Goal: Information Seeking & Learning: Learn about a topic

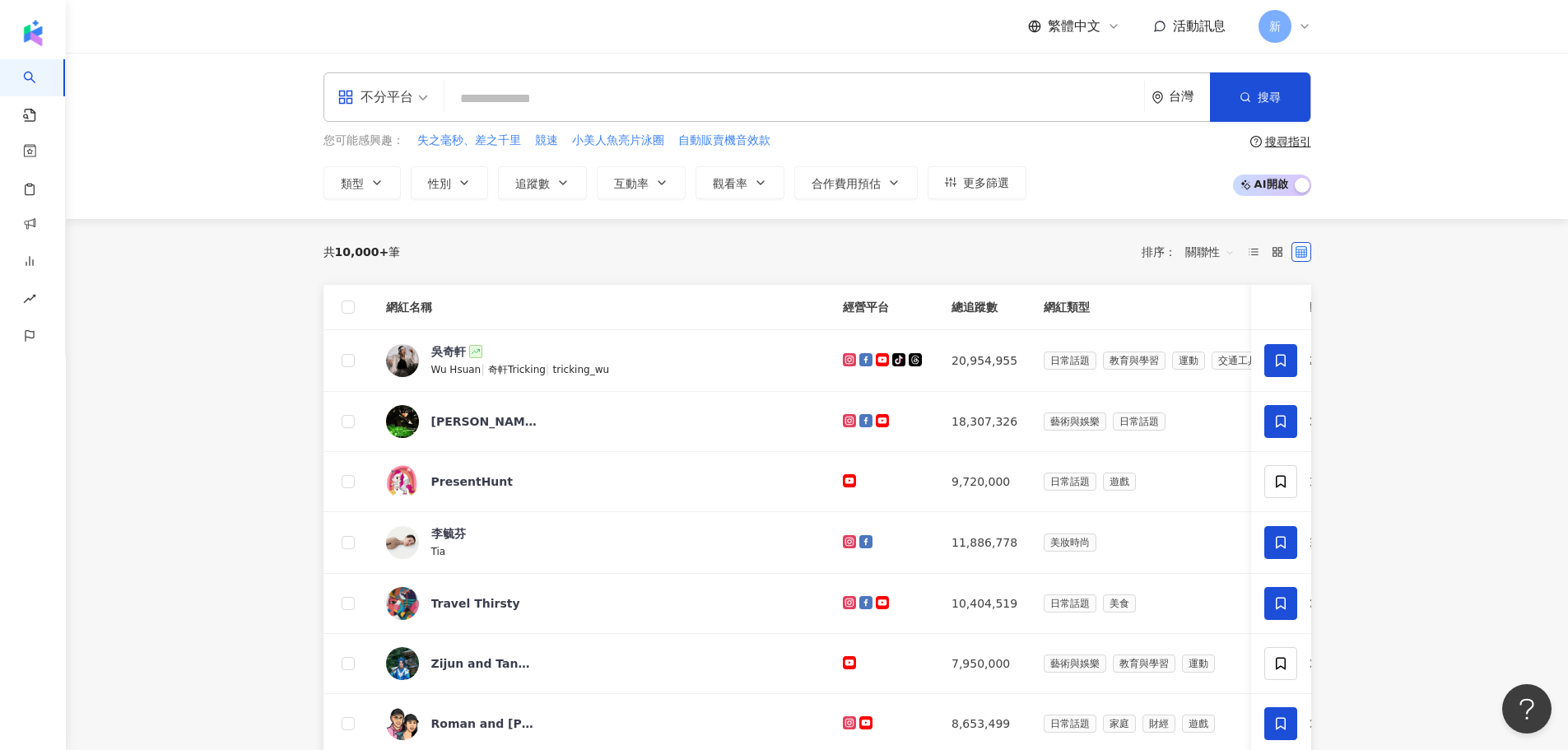
click at [422, 100] on span "不分平台" at bounding box center [382, 97] width 90 height 26
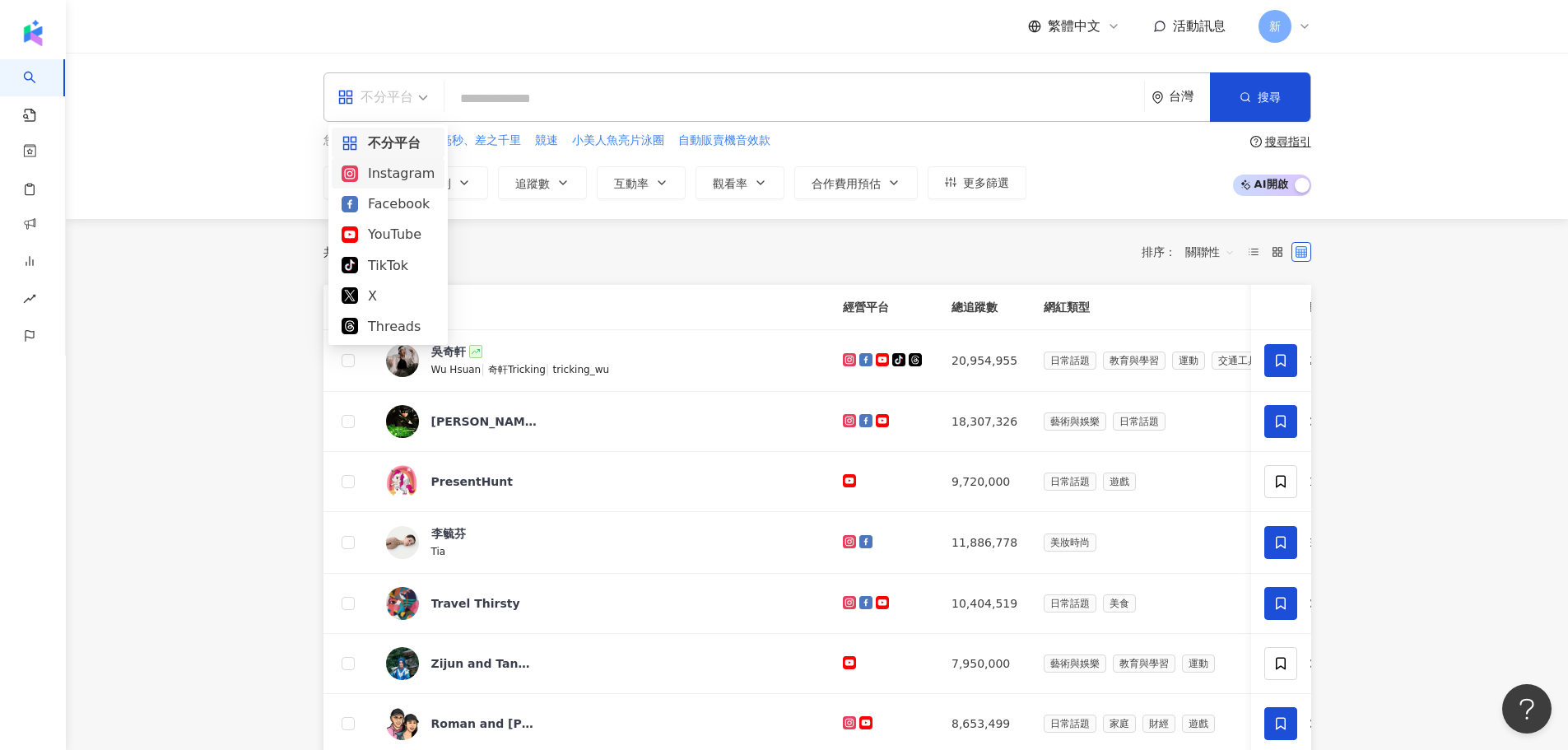
click at [405, 173] on div "Instagram" at bounding box center [388, 173] width 93 height 21
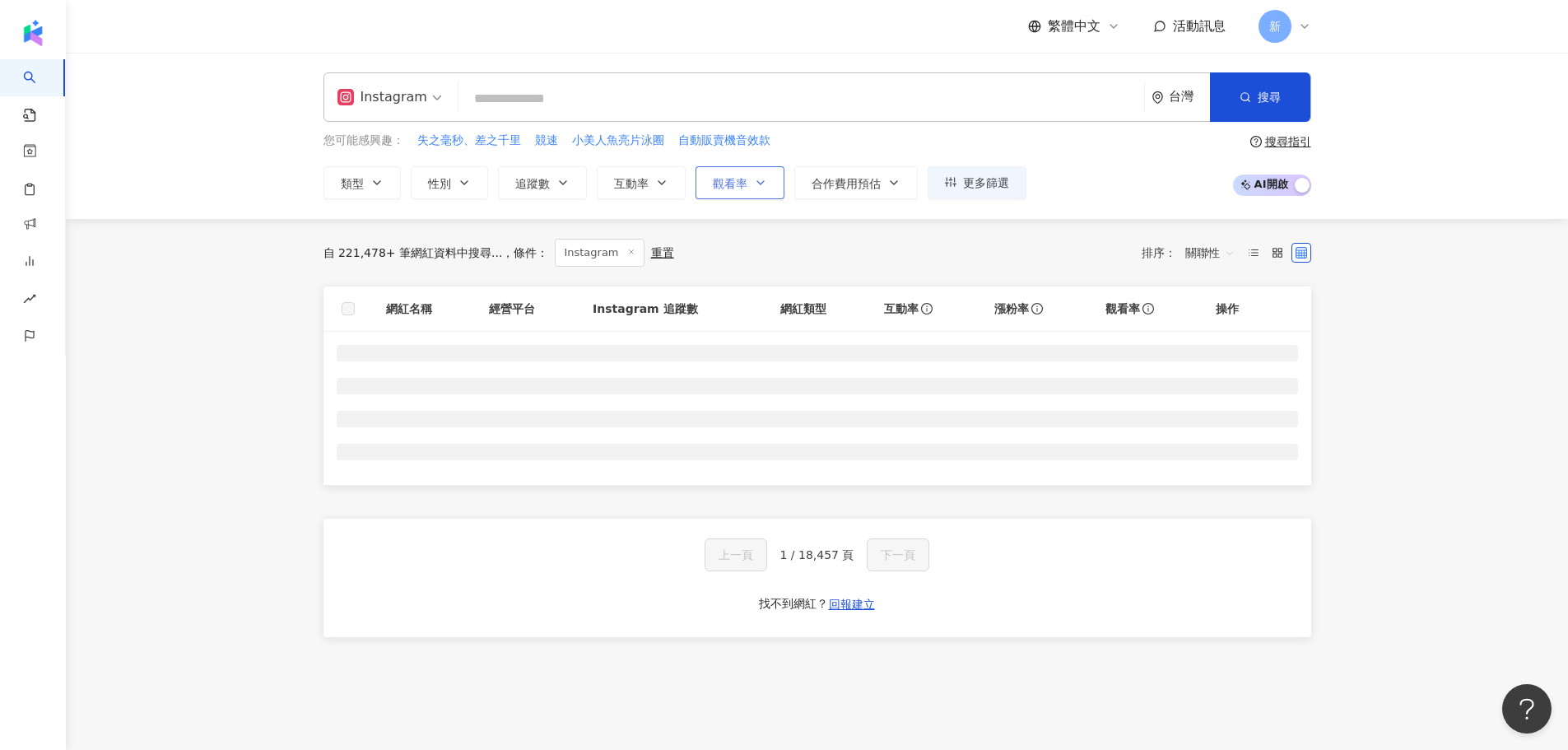
click at [769, 183] on button "觀看率" at bounding box center [740, 182] width 89 height 33
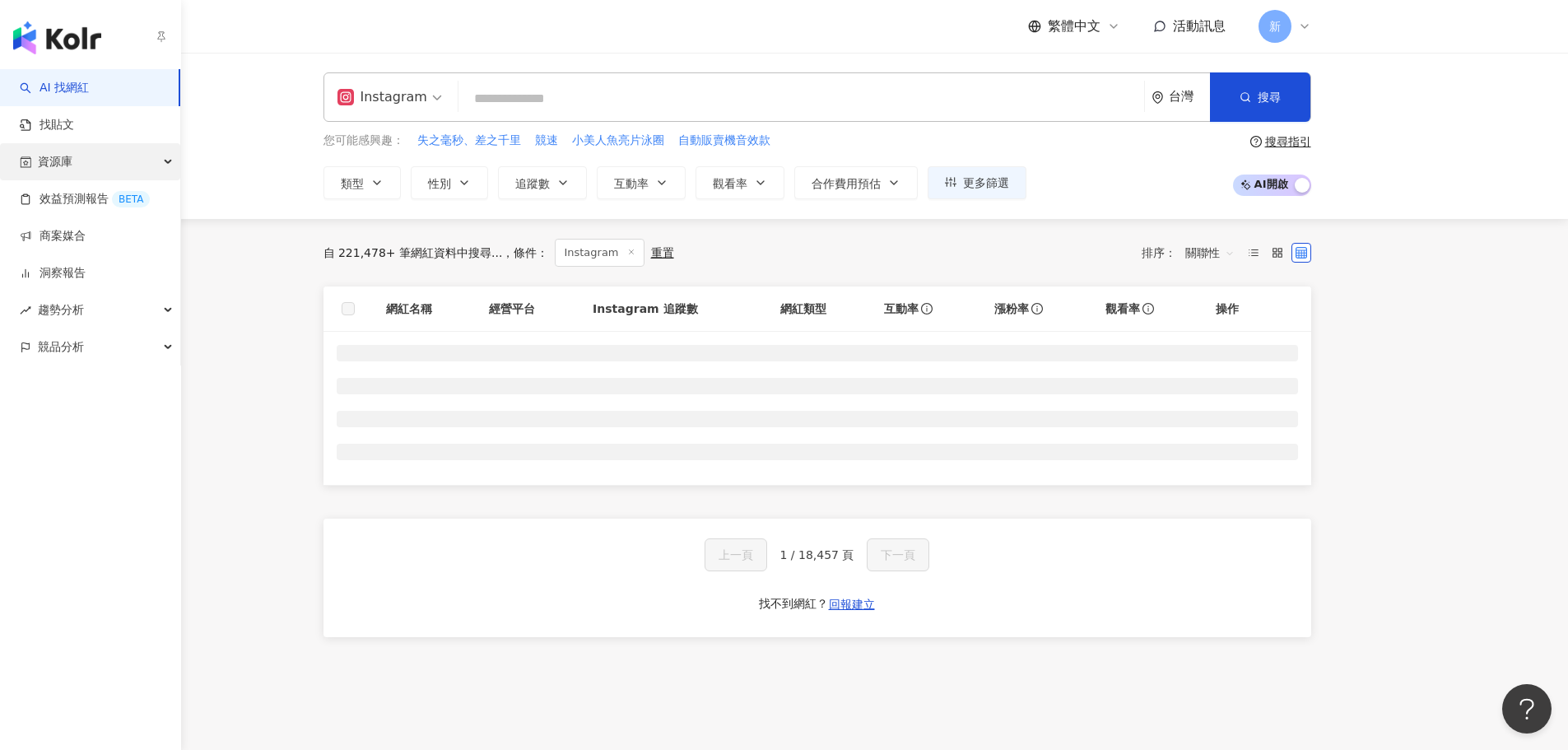
click at [81, 166] on div "資源庫" at bounding box center [90, 161] width 180 height 37
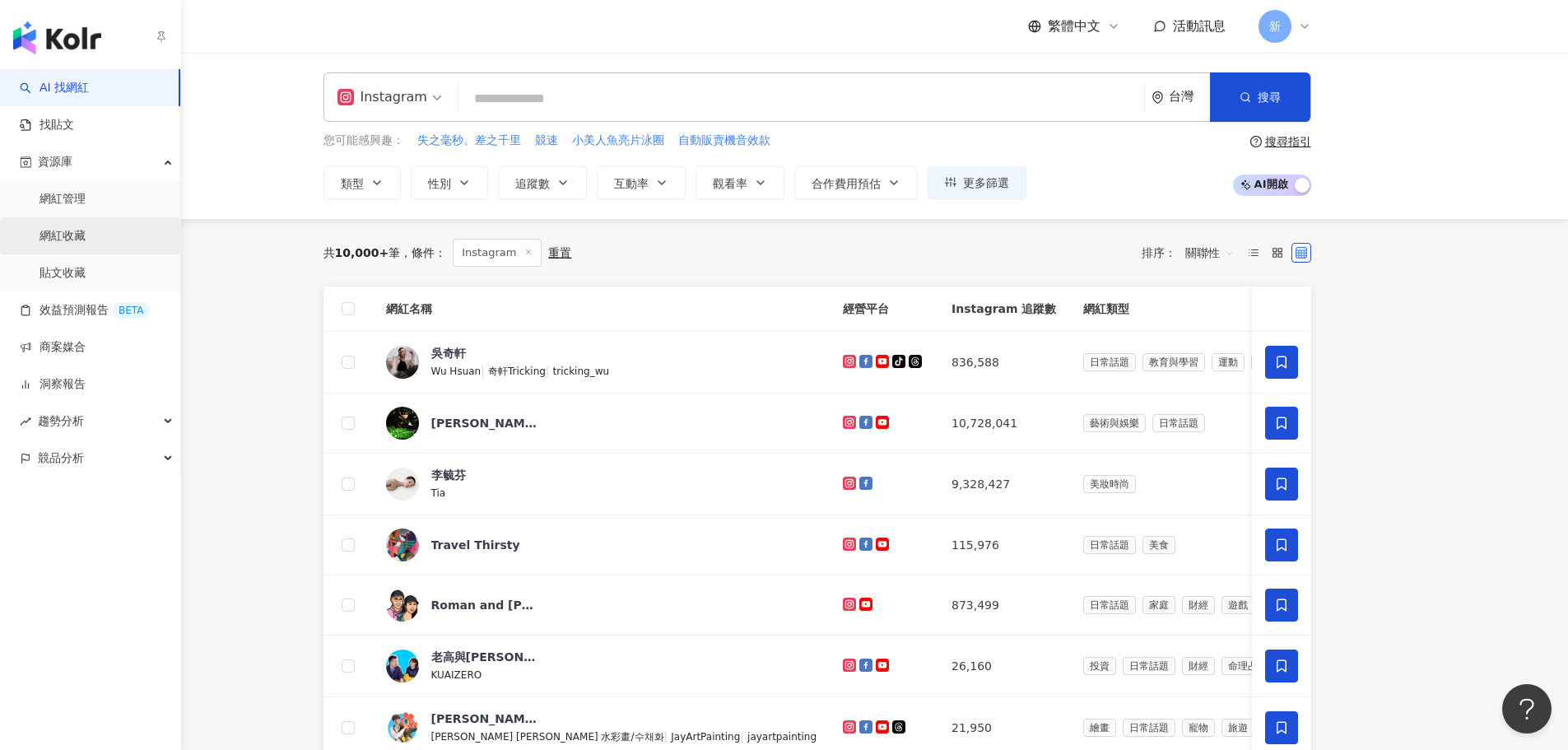
click at [86, 228] on link "網紅收藏" at bounding box center [62, 236] width 46 height 16
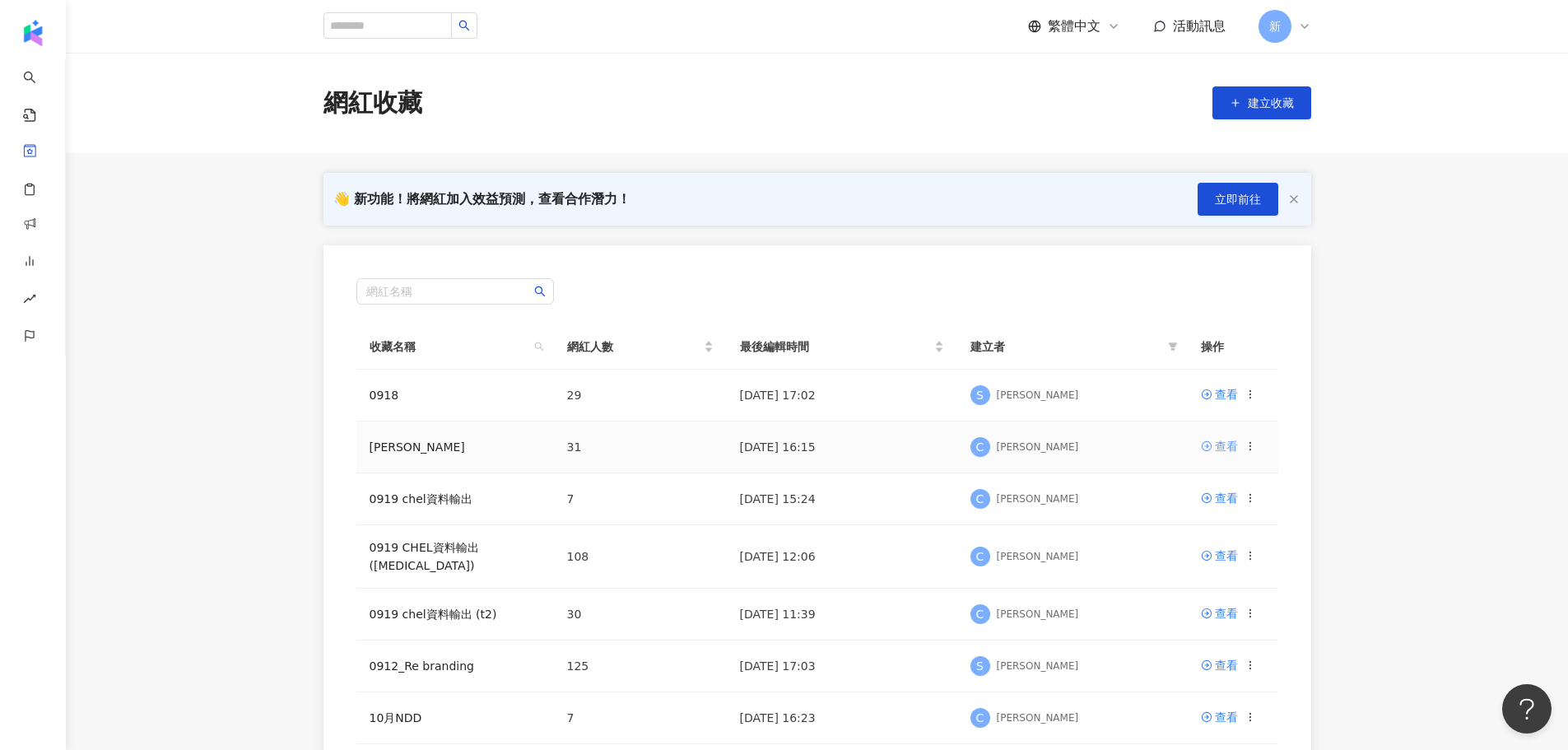
click at [1234, 444] on div "查看" at bounding box center [1225, 447] width 23 height 18
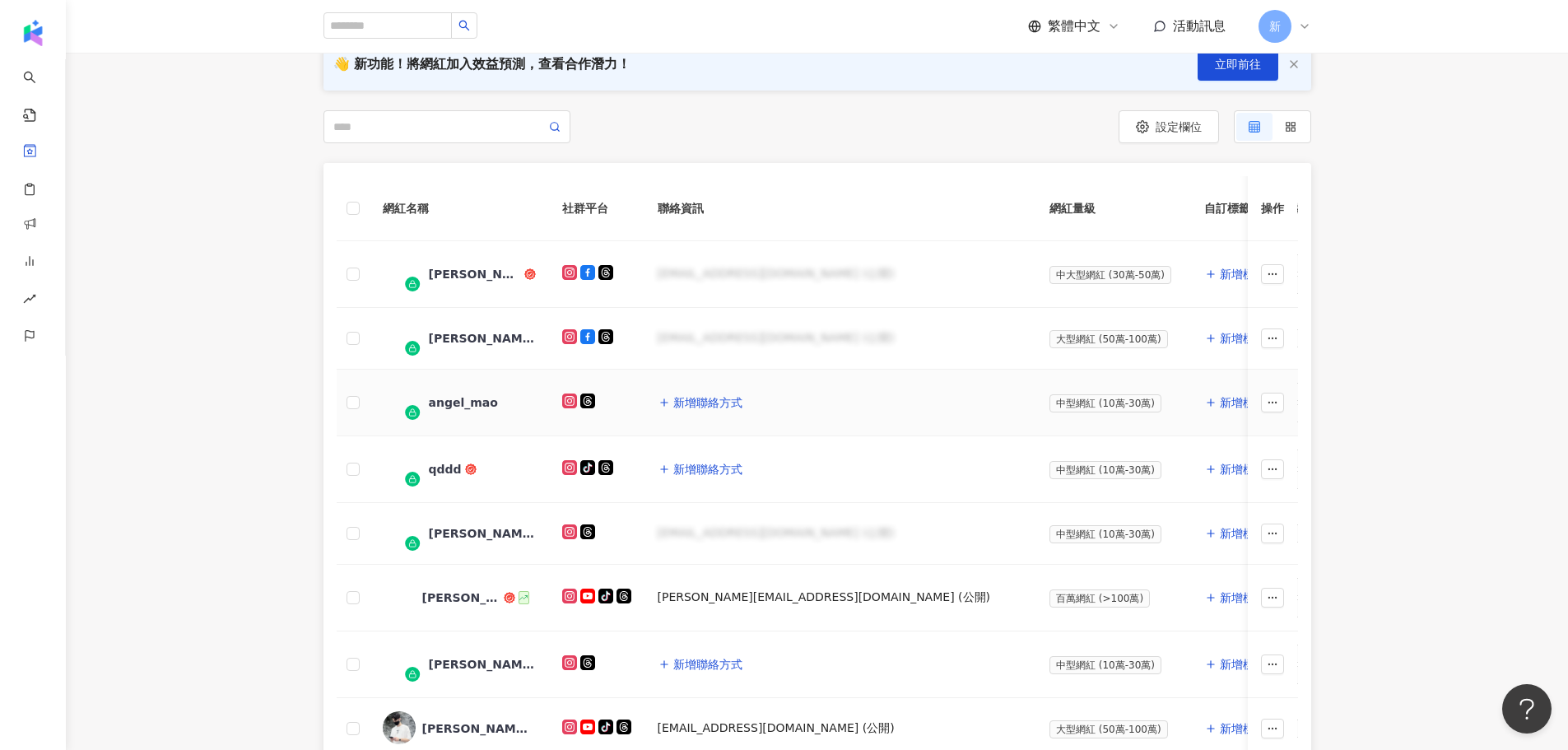
scroll to position [678, 0]
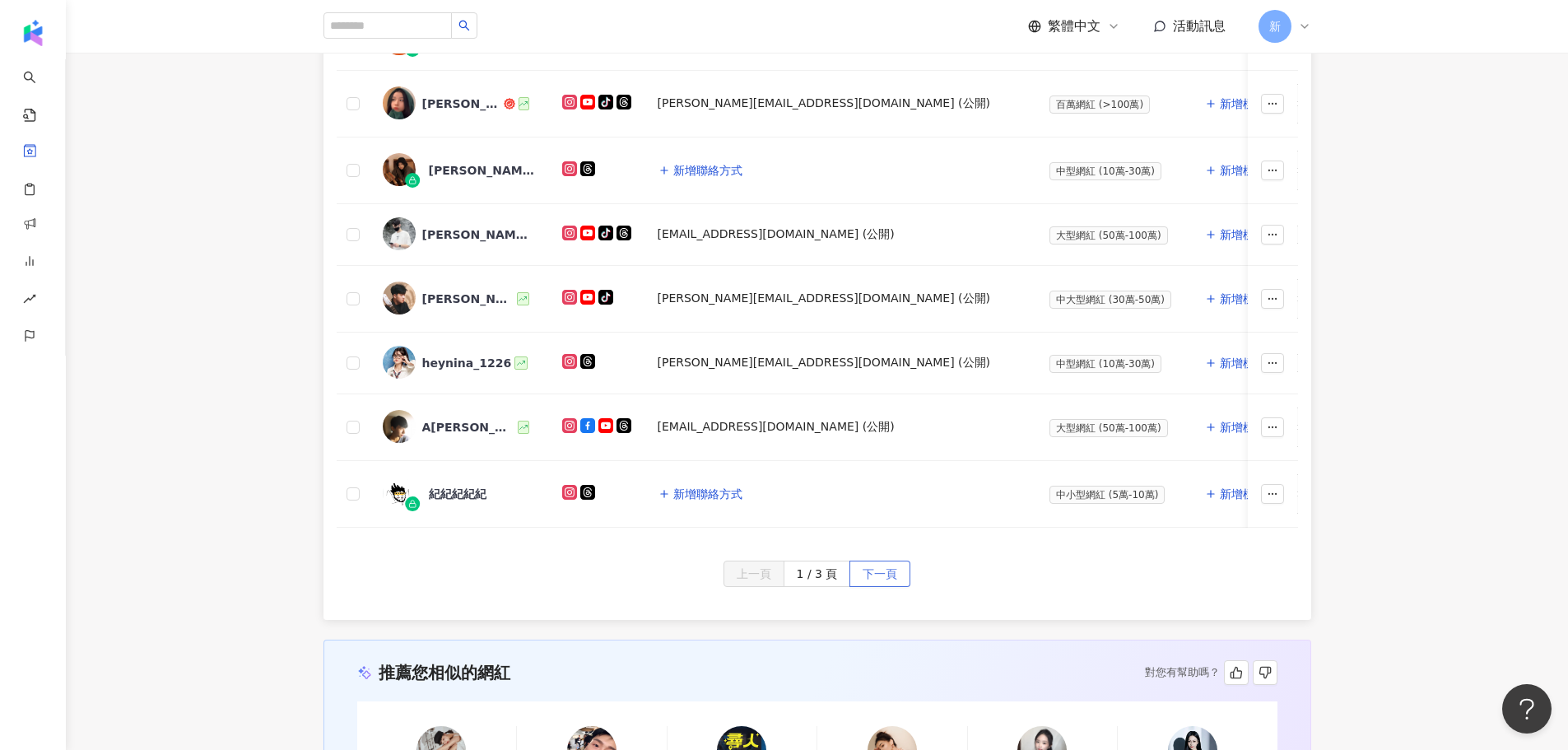
click at [892, 580] on span "下一頁" at bounding box center [880, 574] width 35 height 26
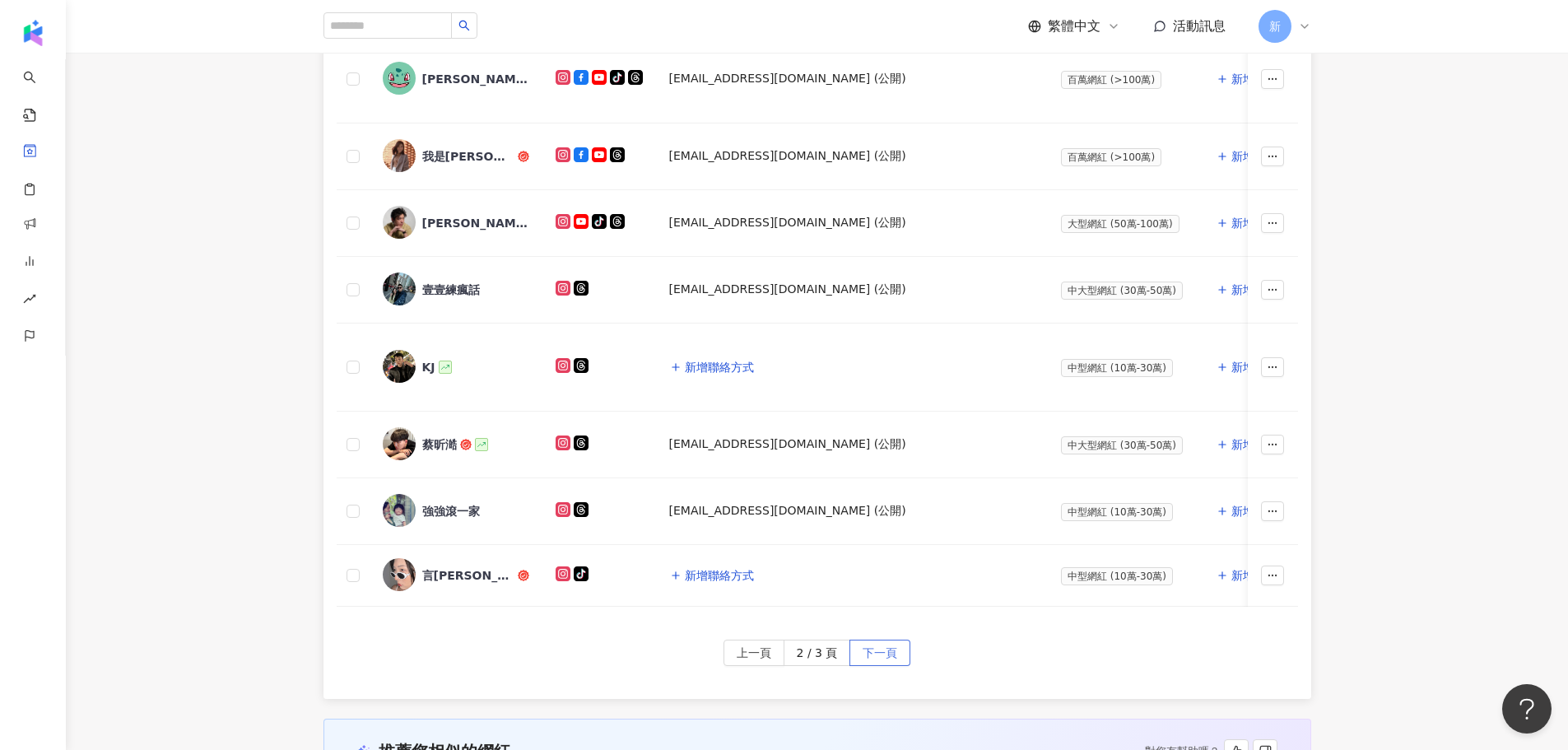
click at [871, 659] on span "下一頁" at bounding box center [880, 653] width 35 height 26
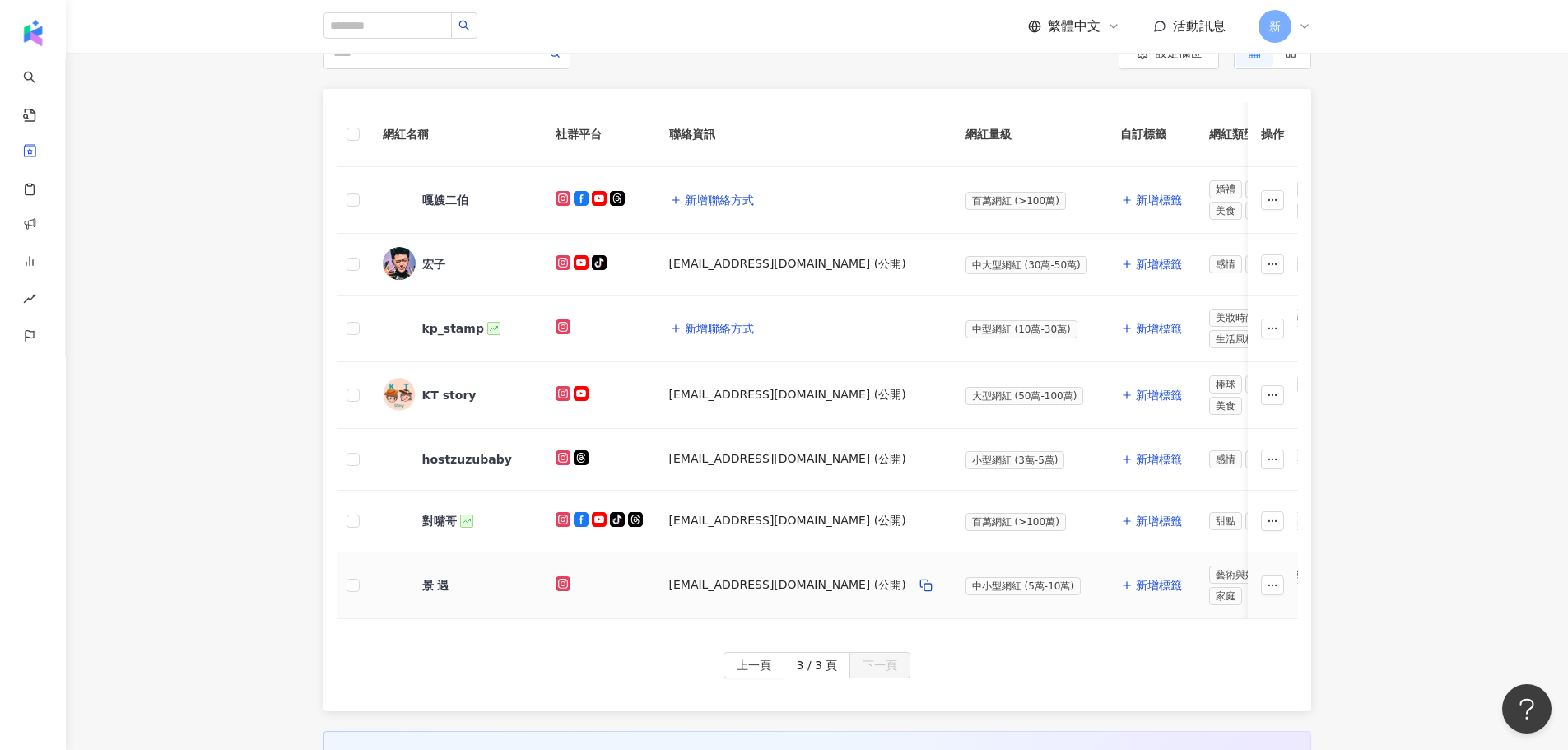
scroll to position [349, 0]
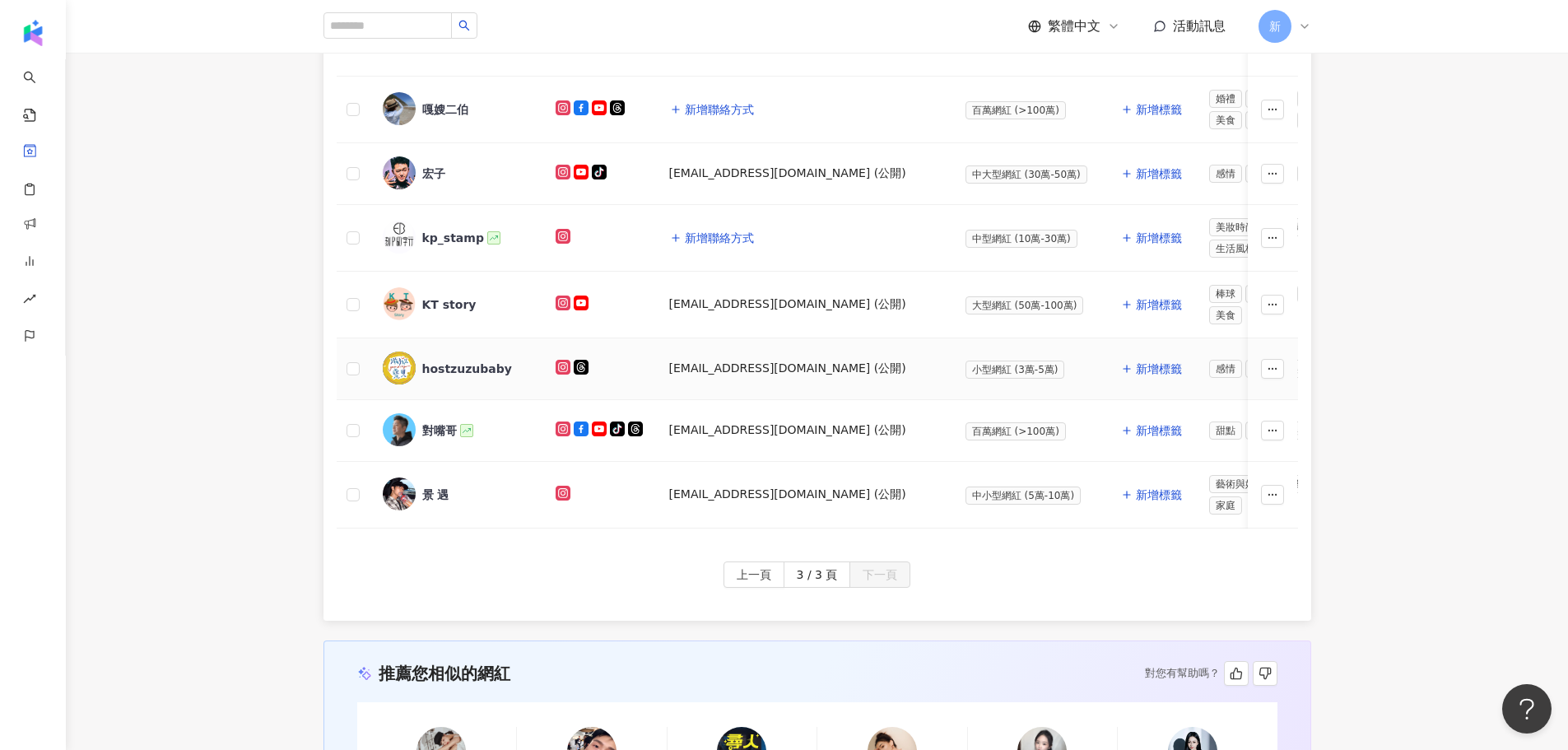
click at [564, 365] on rect at bounding box center [562, 366] width 12 height 12
